Goal: Transaction & Acquisition: Purchase product/service

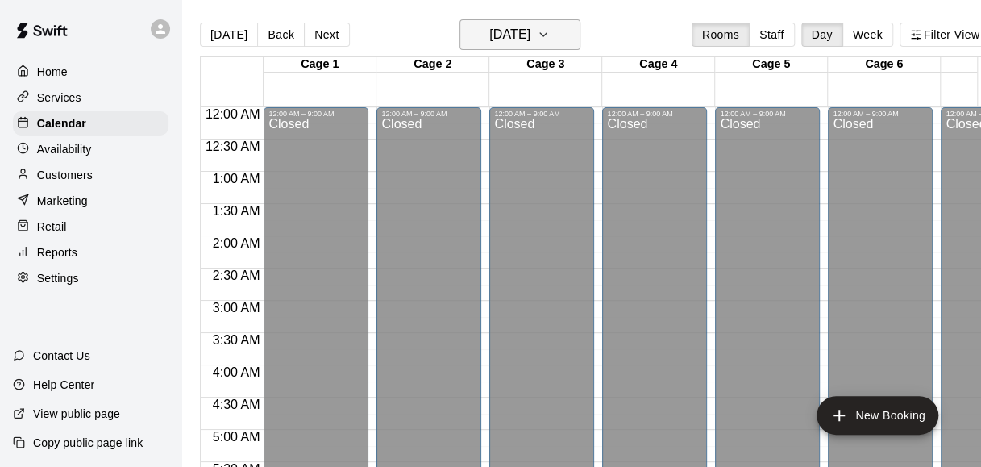
click at [519, 48] on button "[DATE]" at bounding box center [519, 34] width 121 height 31
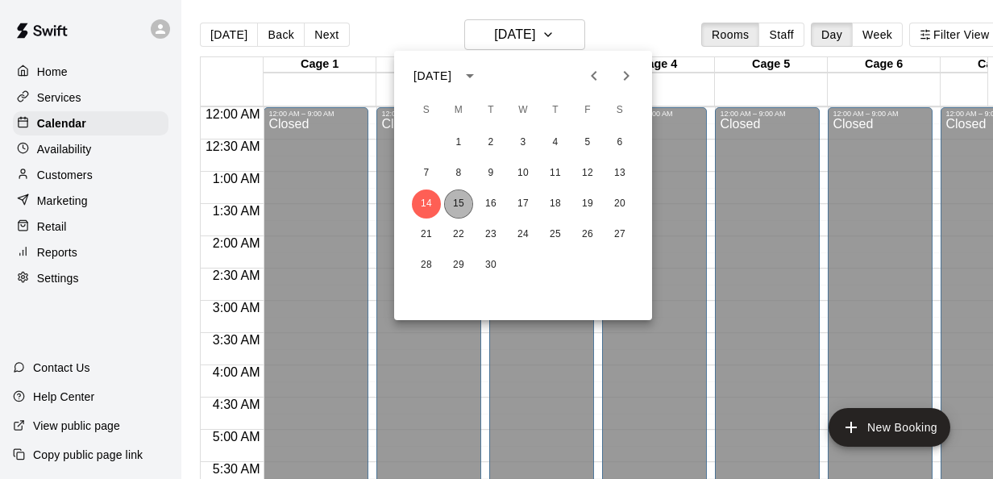
click at [447, 210] on button "15" at bounding box center [458, 203] width 29 height 29
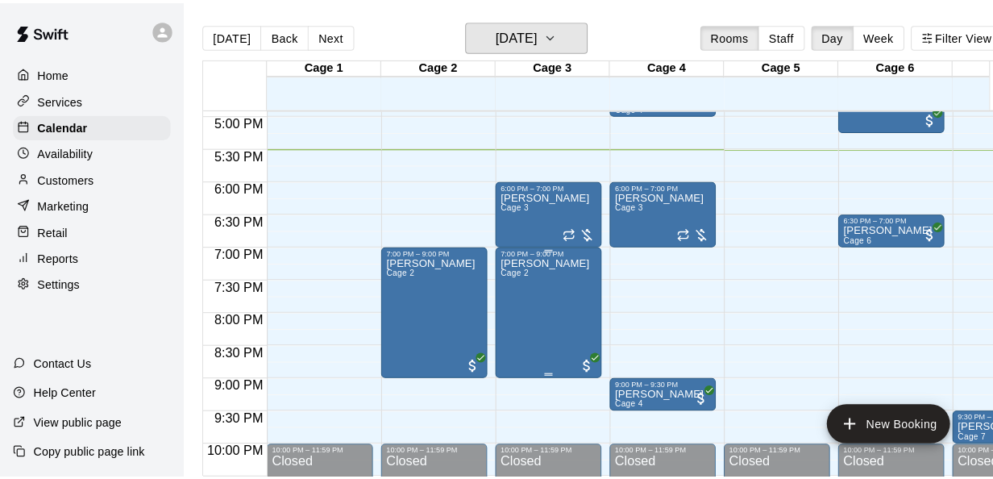
scroll to position [1092, 0]
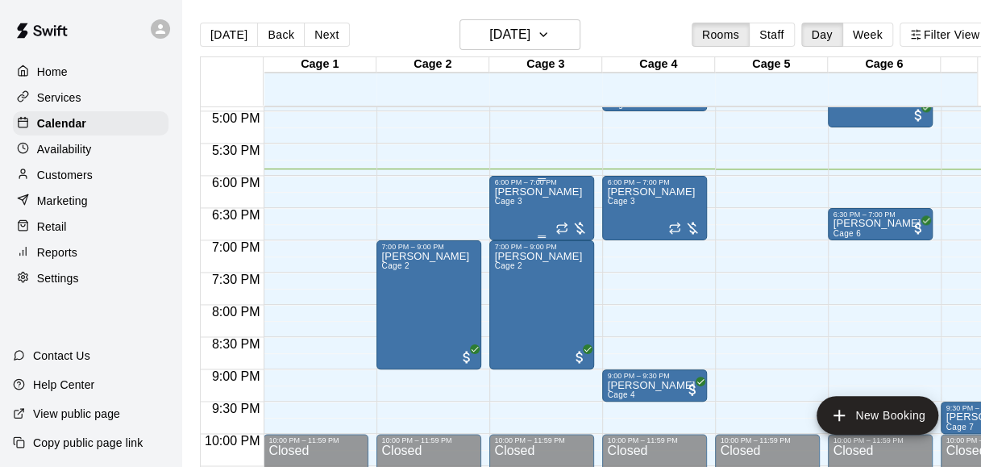
click at [542, 210] on div "[PERSON_NAME] Cage 3" at bounding box center [538, 419] width 88 height 467
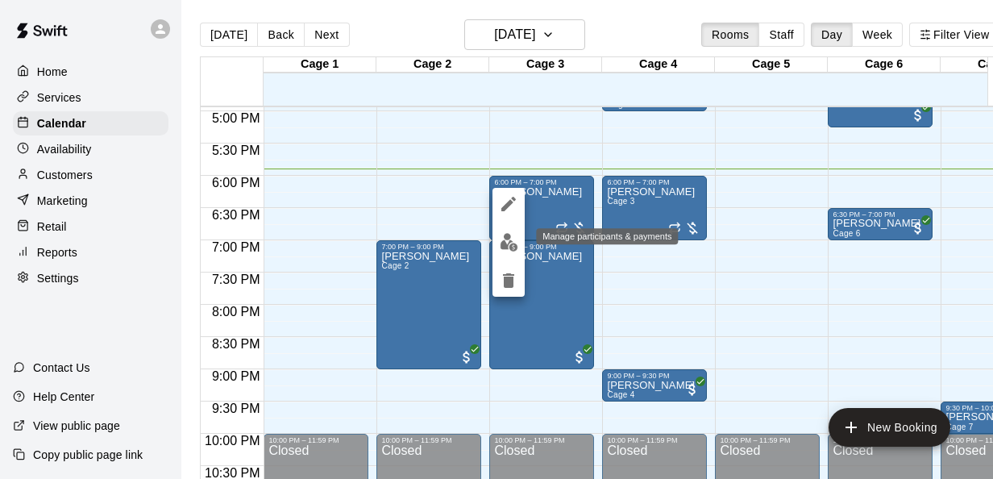
click at [512, 238] on img "edit" at bounding box center [509, 242] width 19 height 19
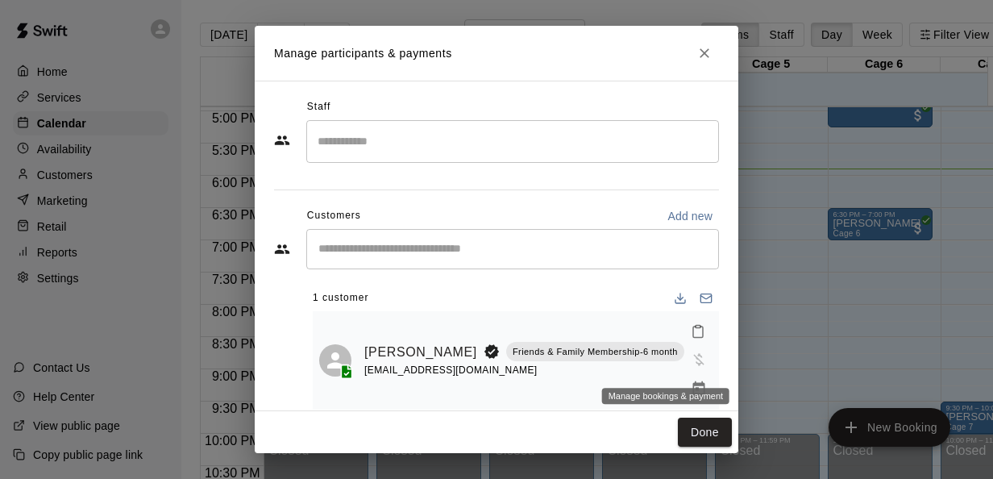
click at [692, 381] on icon "Manage bookings & payment" at bounding box center [698, 388] width 12 height 14
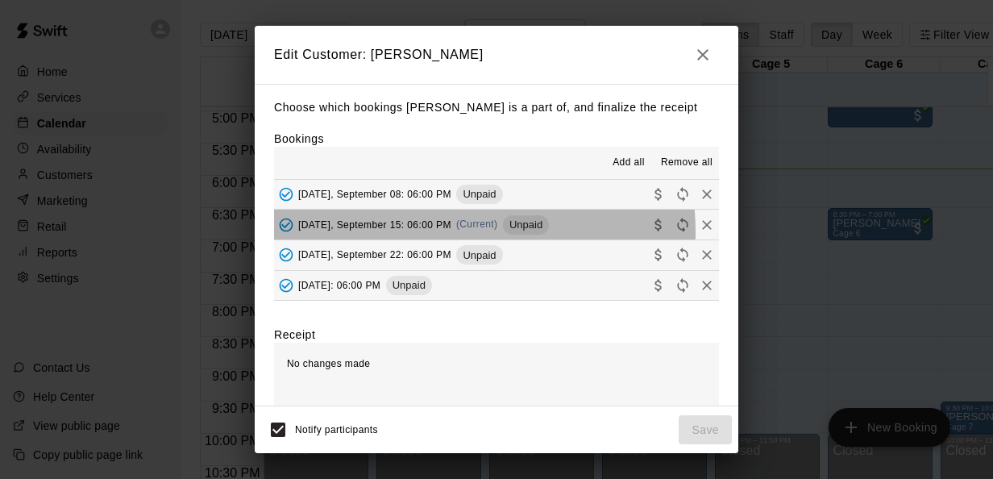
click at [423, 237] on div "[DATE], September 15: 06:00 PM (Current) Unpaid" at bounding box center [411, 225] width 275 height 24
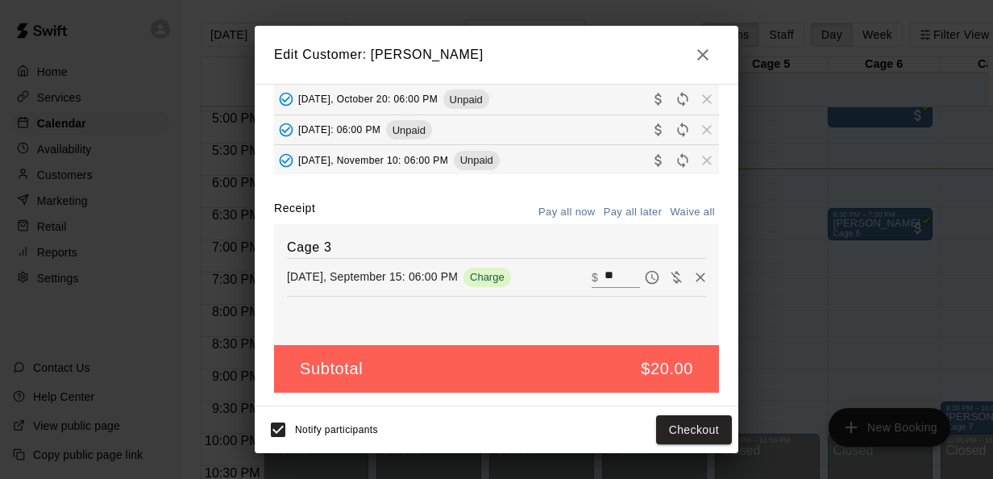
scroll to position [147, 0]
click at [609, 284] on input "**" at bounding box center [622, 277] width 35 height 21
type input "*"
type input "***"
click at [701, 430] on button "Checkout" at bounding box center [694, 430] width 76 height 30
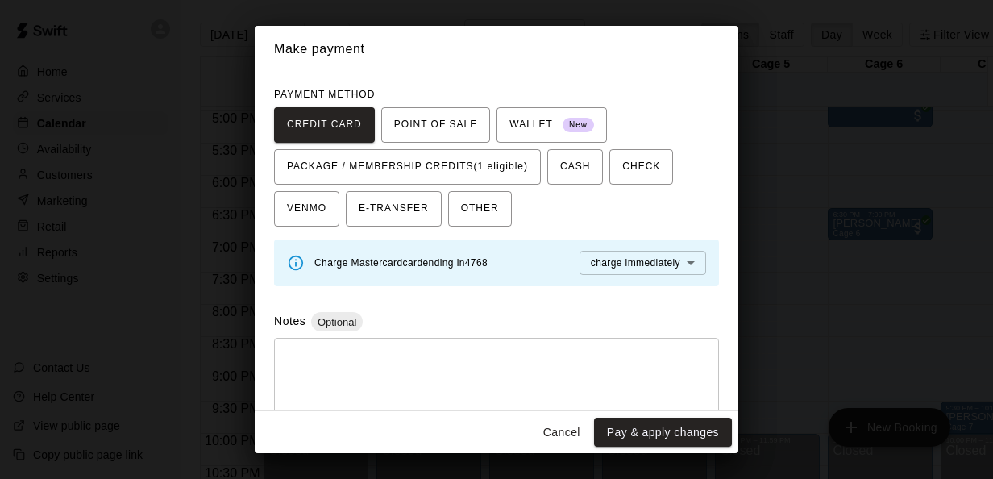
scroll to position [121, 0]
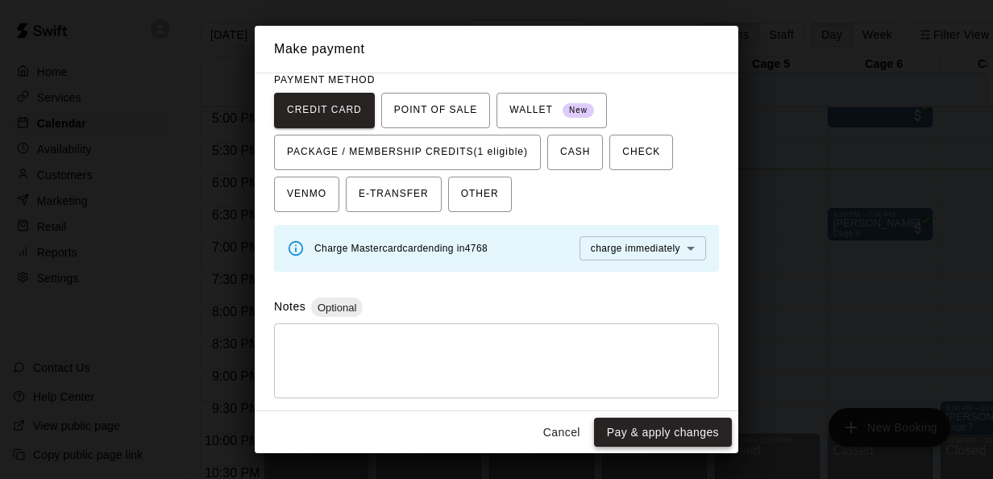
click at [632, 428] on button "Pay & apply changes" at bounding box center [663, 433] width 138 height 30
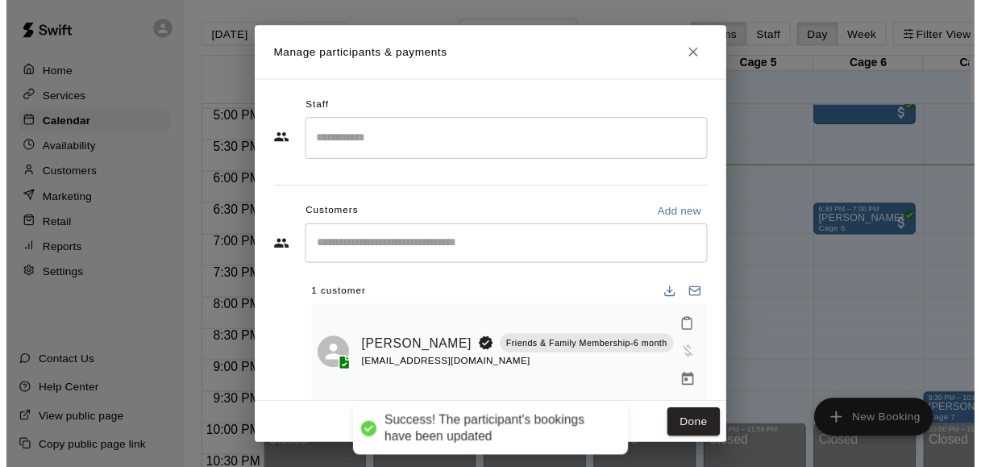
scroll to position [72, 0]
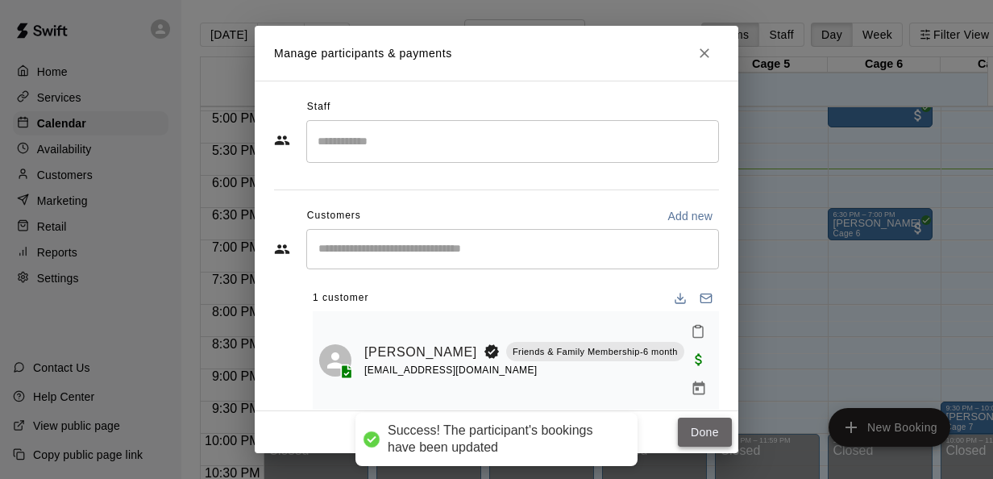
click at [713, 429] on button "Done" at bounding box center [705, 433] width 54 height 30
